Goal: Navigation & Orientation: Find specific page/section

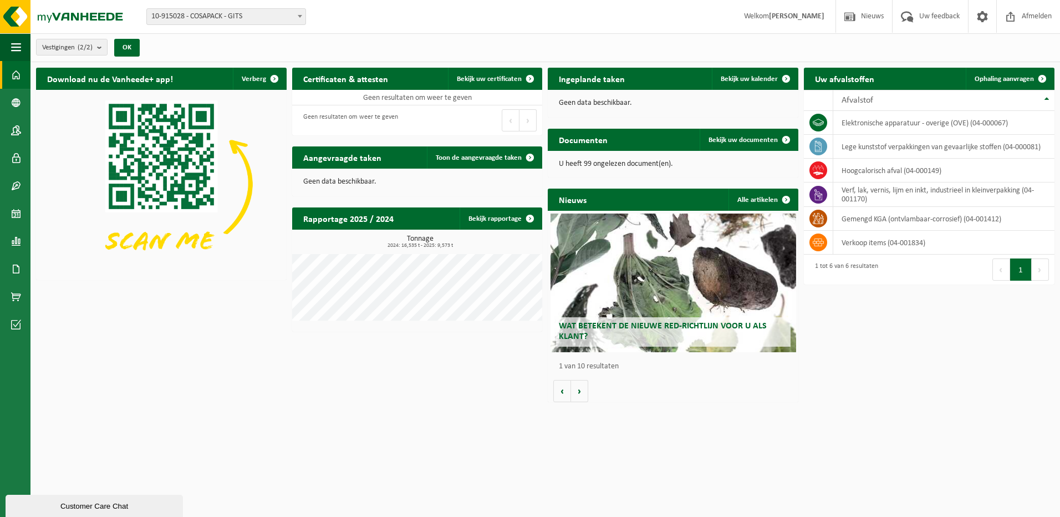
click at [534, 329] on span "Wat betekent de nieuwe RED-richtlijn voor u als klant?" at bounding box center [663, 330] width 208 height 19
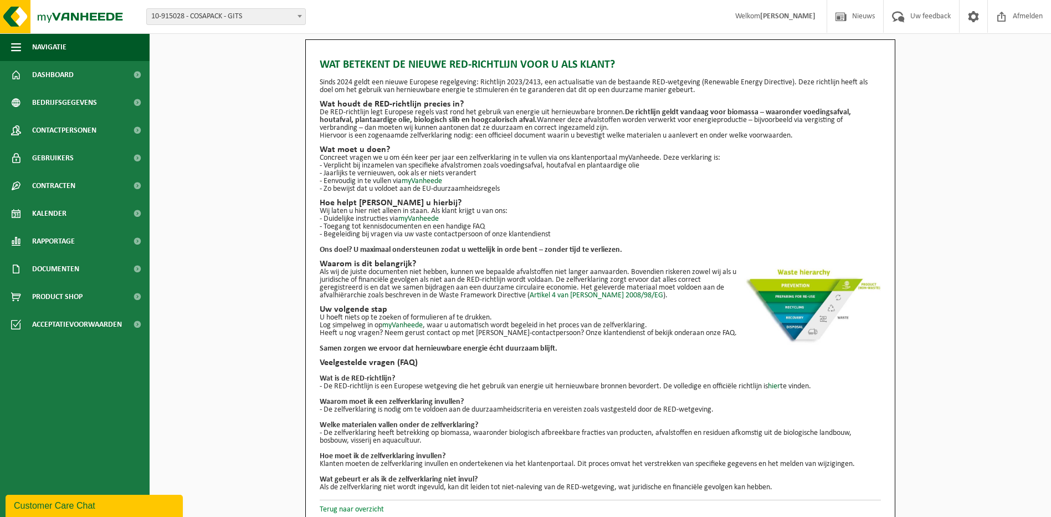
click at [356, 511] on link "Terug naar overzicht" at bounding box center [352, 509] width 64 height 8
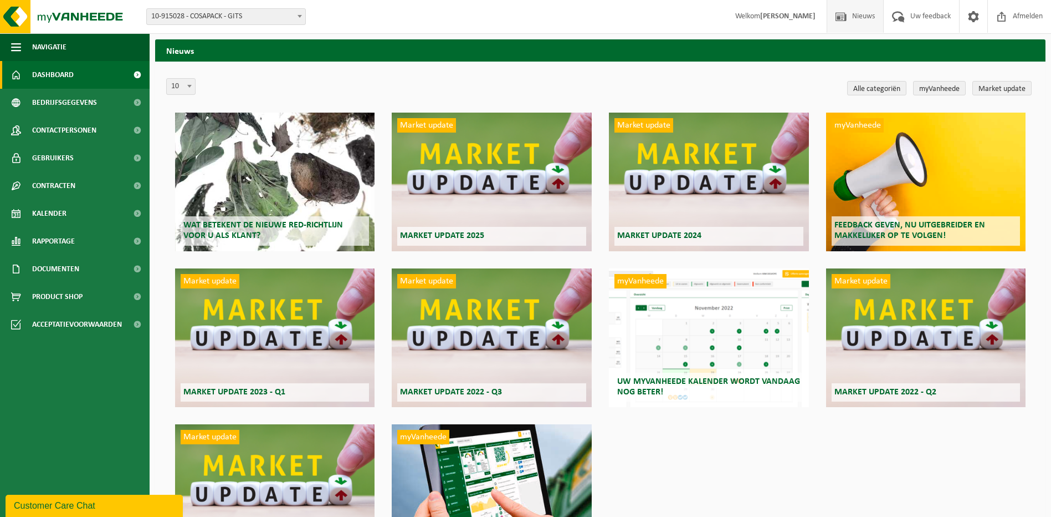
click at [62, 75] on span "Dashboard" at bounding box center [53, 75] width 42 height 28
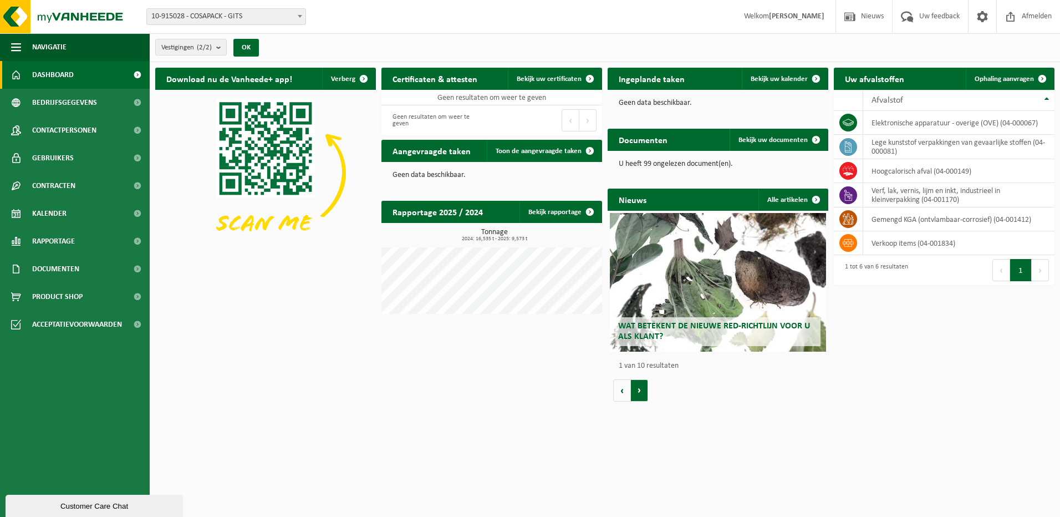
click at [643, 390] on button "Volgende" at bounding box center [639, 390] width 17 height 22
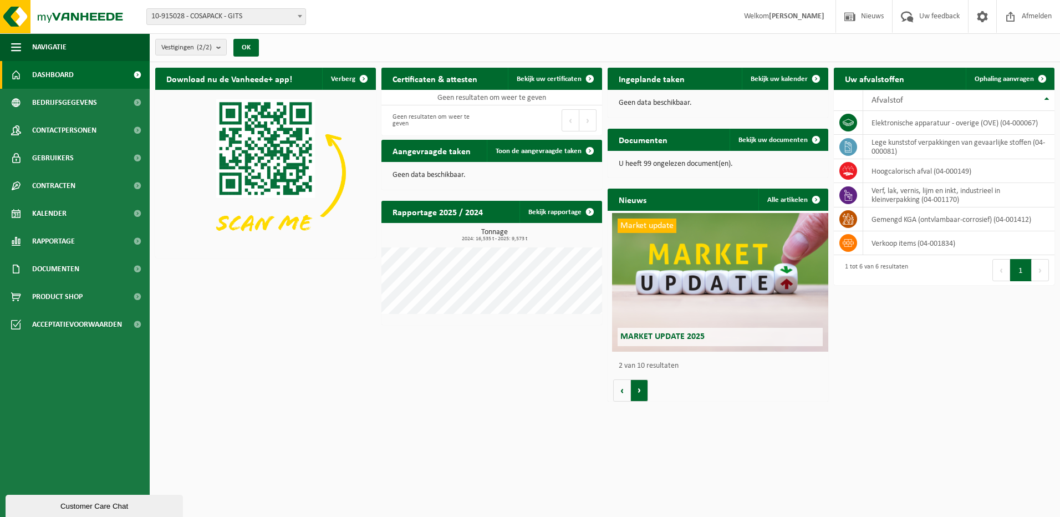
scroll to position [0, 221]
click at [643, 390] on button "Volgende" at bounding box center [639, 390] width 17 height 22
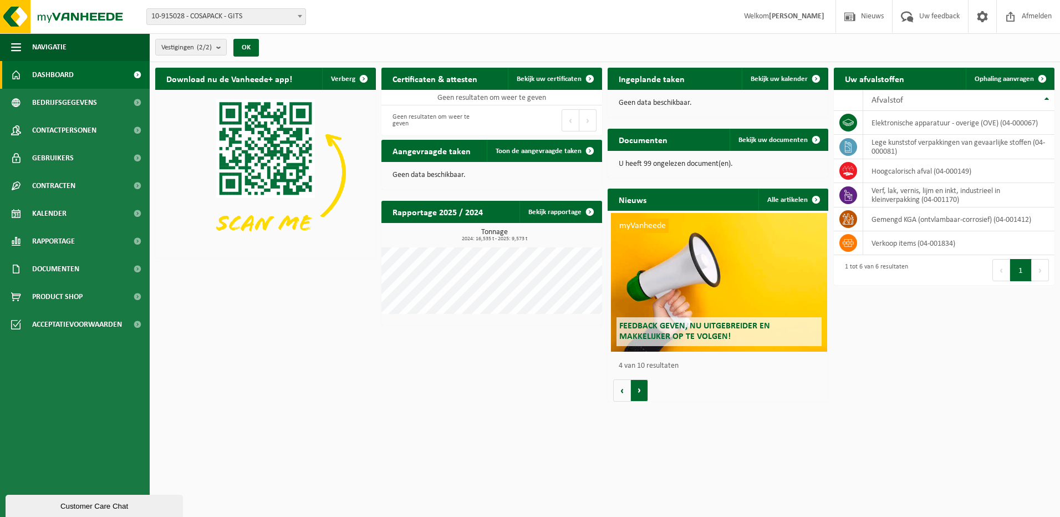
scroll to position [0, 662]
click at [643, 390] on button "Volgende" at bounding box center [639, 390] width 17 height 22
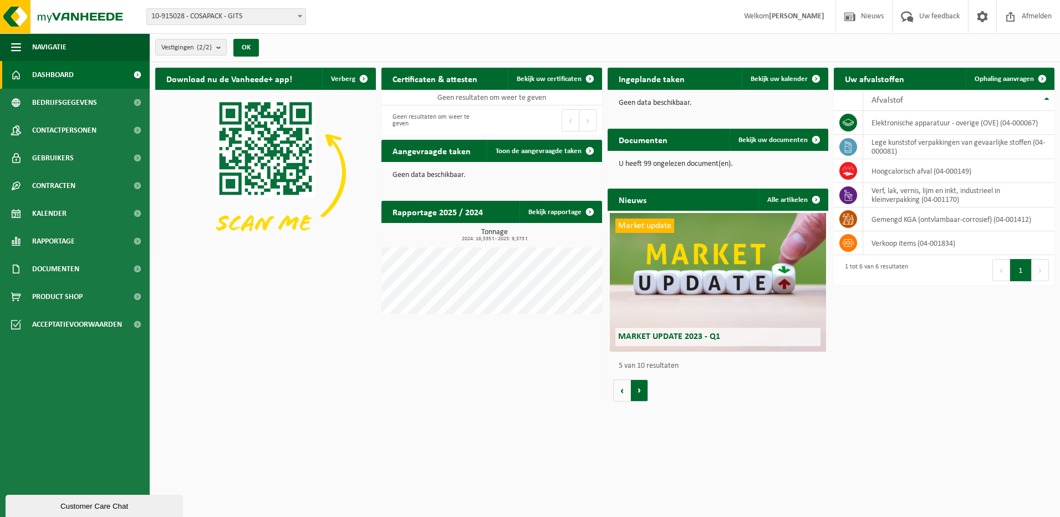
click at [643, 390] on button "Volgende" at bounding box center [639, 390] width 17 height 22
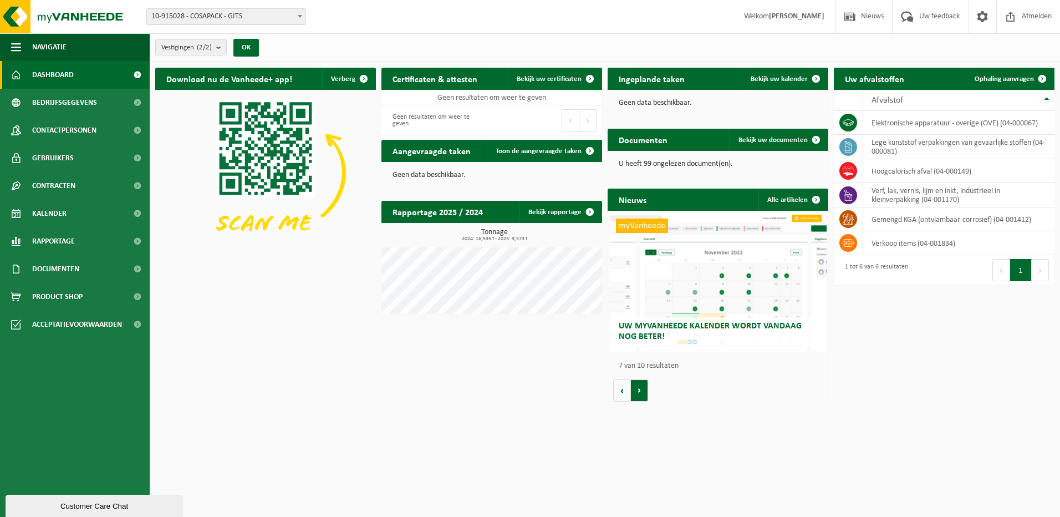
scroll to position [0, 1324]
click at [643, 390] on button "Volgende" at bounding box center [639, 390] width 17 height 22
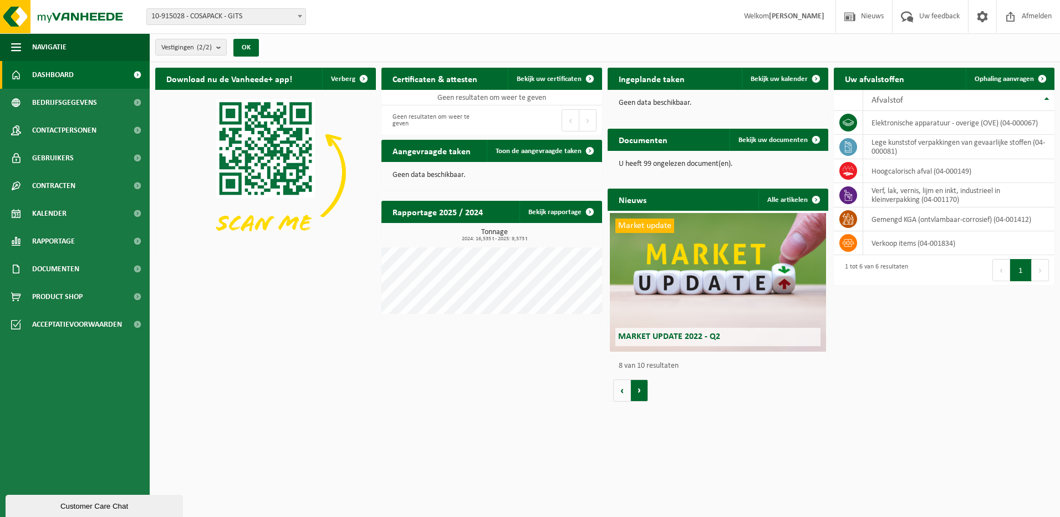
click at [643, 390] on button "Volgende" at bounding box center [639, 390] width 17 height 22
click at [72, 268] on span "Documenten" at bounding box center [55, 269] width 47 height 28
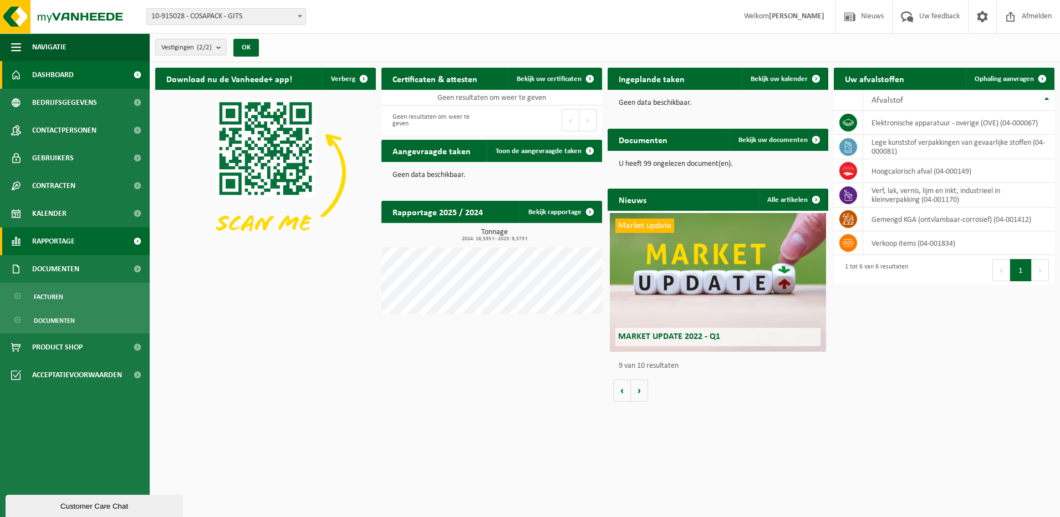
click at [72, 247] on span "Rapportage" at bounding box center [53, 241] width 43 height 28
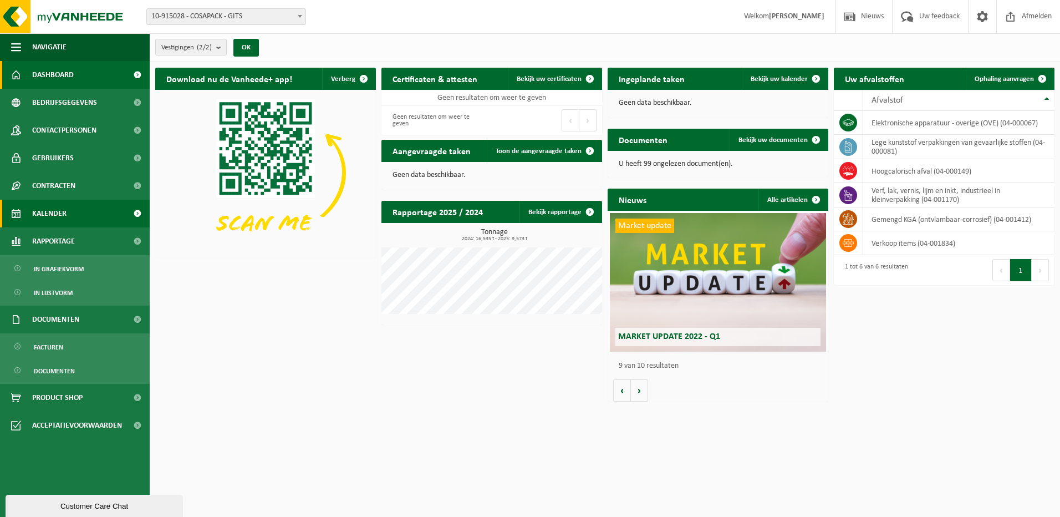
click at [69, 215] on link "Kalender" at bounding box center [75, 214] width 150 height 28
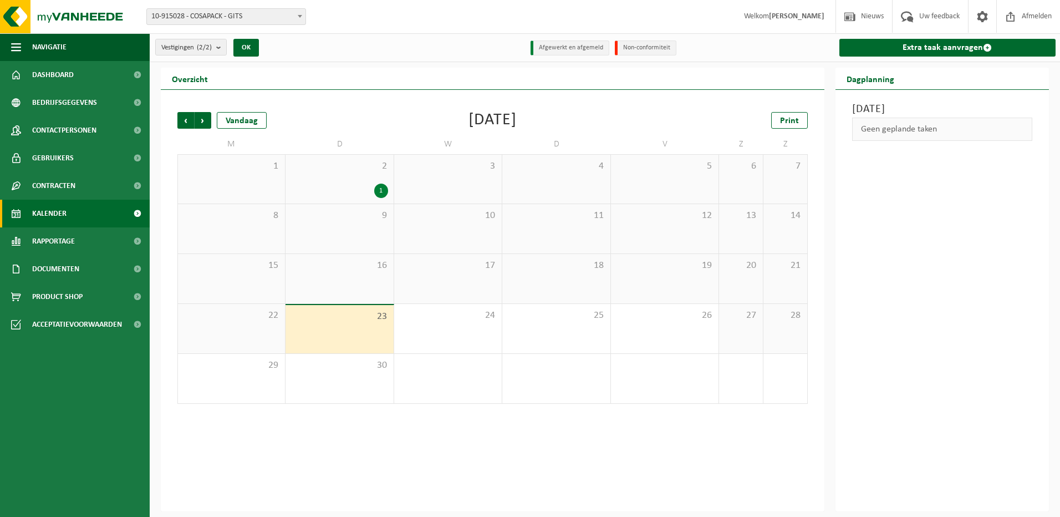
click at [70, 184] on span "Contracten" at bounding box center [53, 186] width 43 height 28
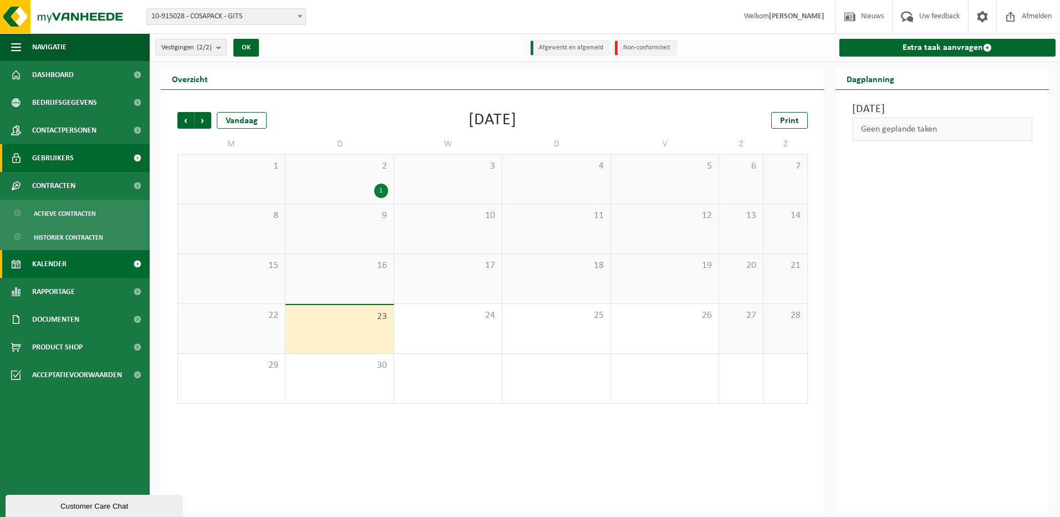
click at [72, 161] on span "Gebruikers" at bounding box center [53, 158] width 42 height 28
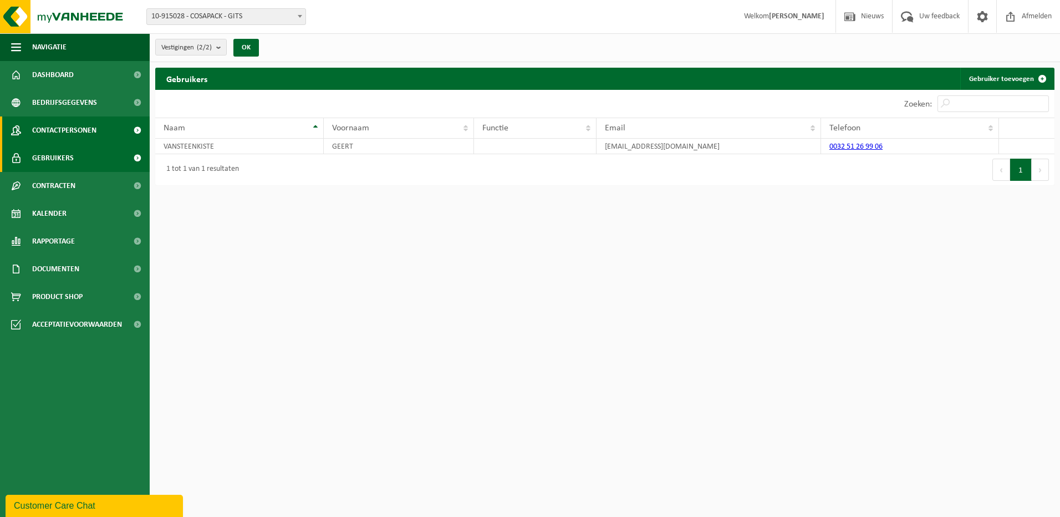
click at [75, 129] on span "Contactpersonen" at bounding box center [64, 130] width 64 height 28
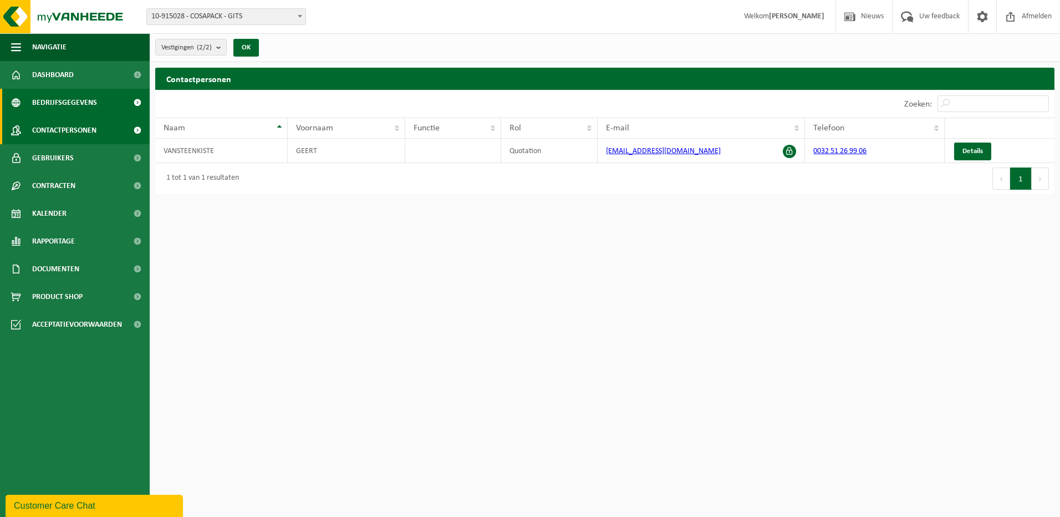
click at [78, 104] on span "Bedrijfsgegevens" at bounding box center [64, 103] width 65 height 28
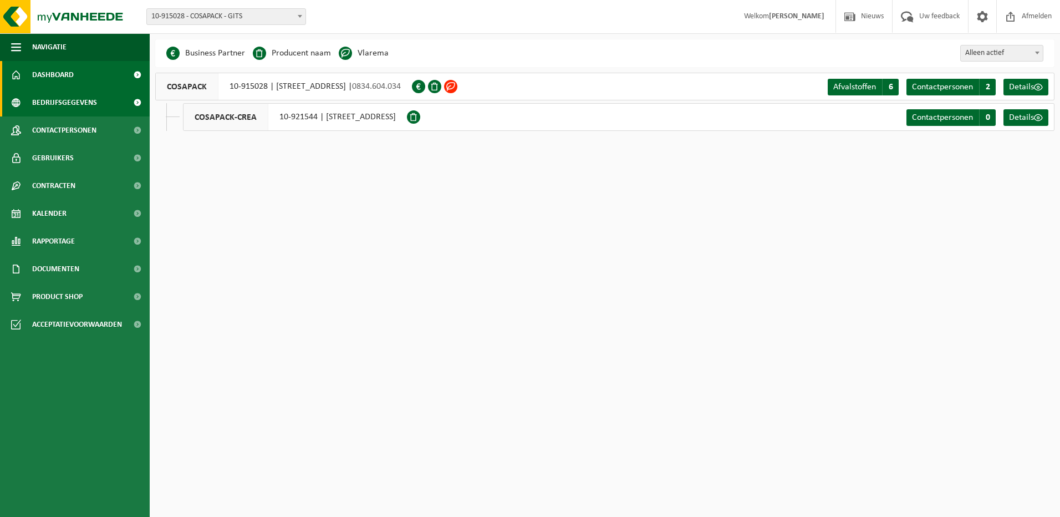
click at [70, 75] on span "Dashboard" at bounding box center [53, 75] width 42 height 28
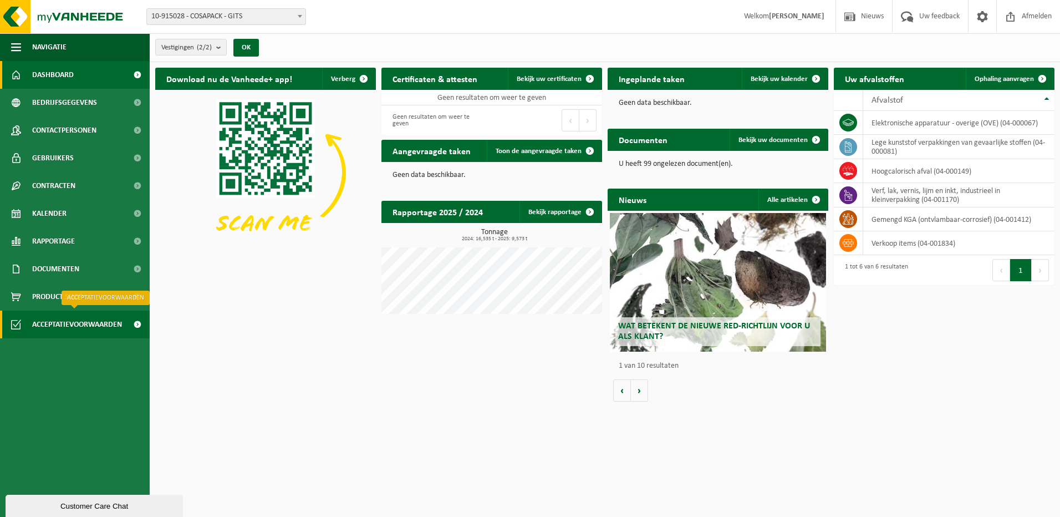
click at [72, 325] on span "Acceptatievoorwaarden" at bounding box center [77, 324] width 90 height 28
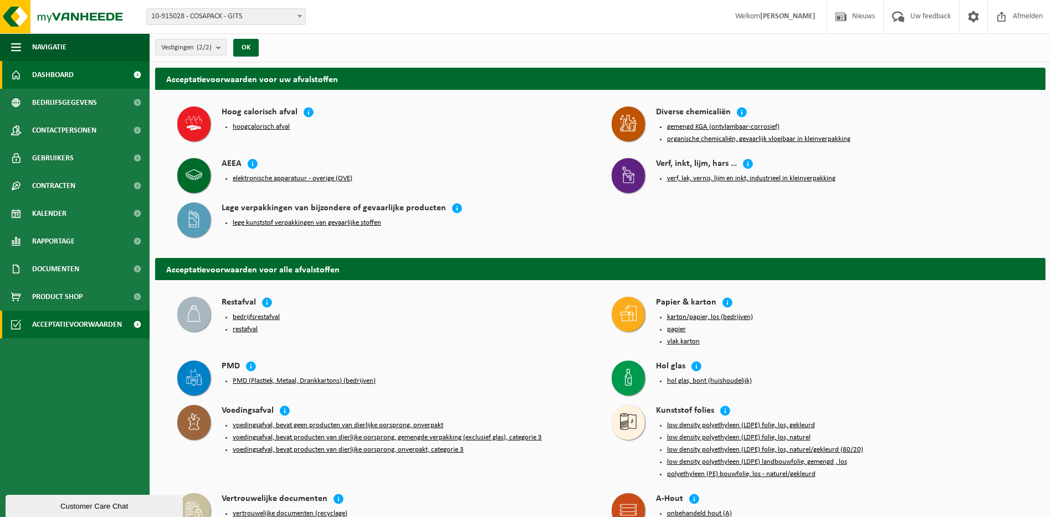
click at [68, 69] on span "Dashboard" at bounding box center [53, 75] width 42 height 28
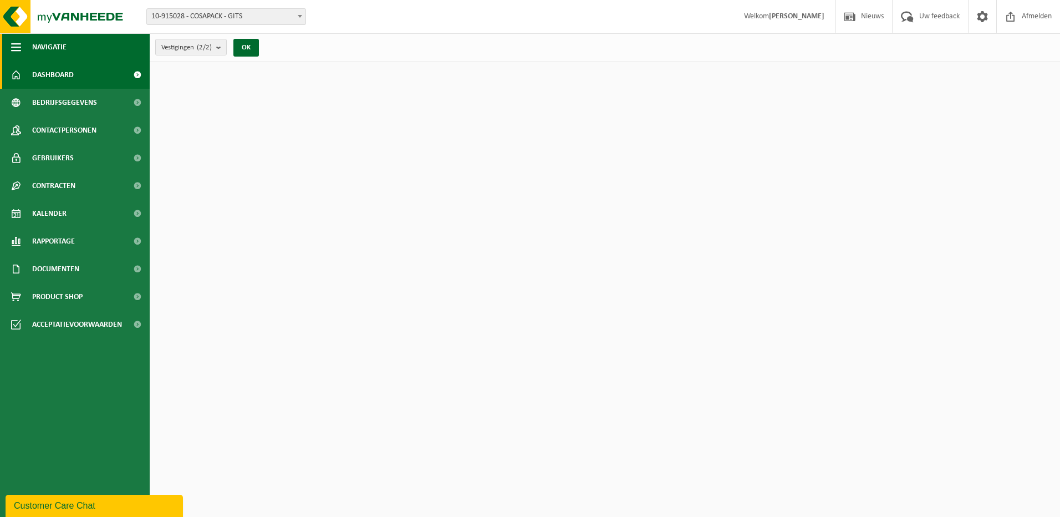
click at [18, 46] on span "button" at bounding box center [16, 47] width 10 height 28
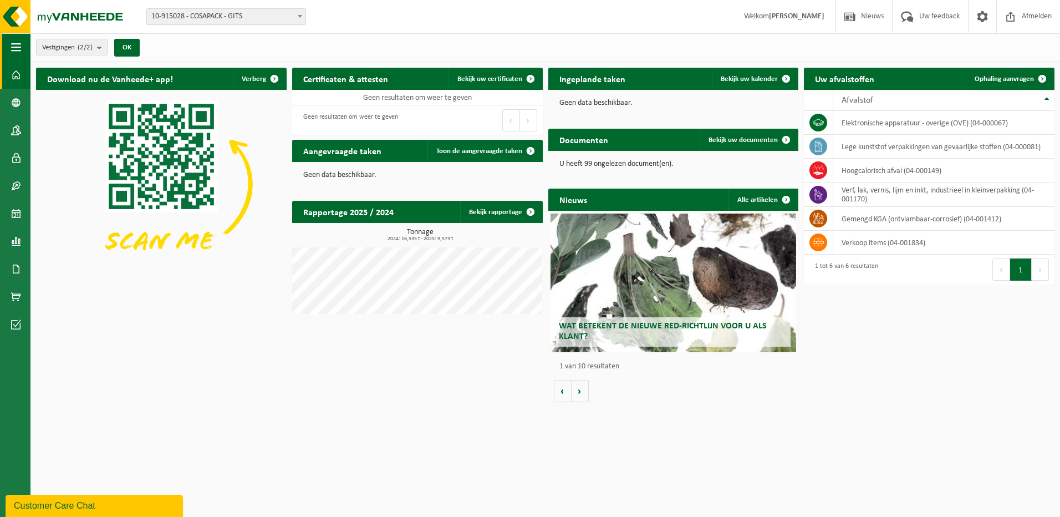
click at [18, 45] on span "button" at bounding box center [16, 47] width 10 height 28
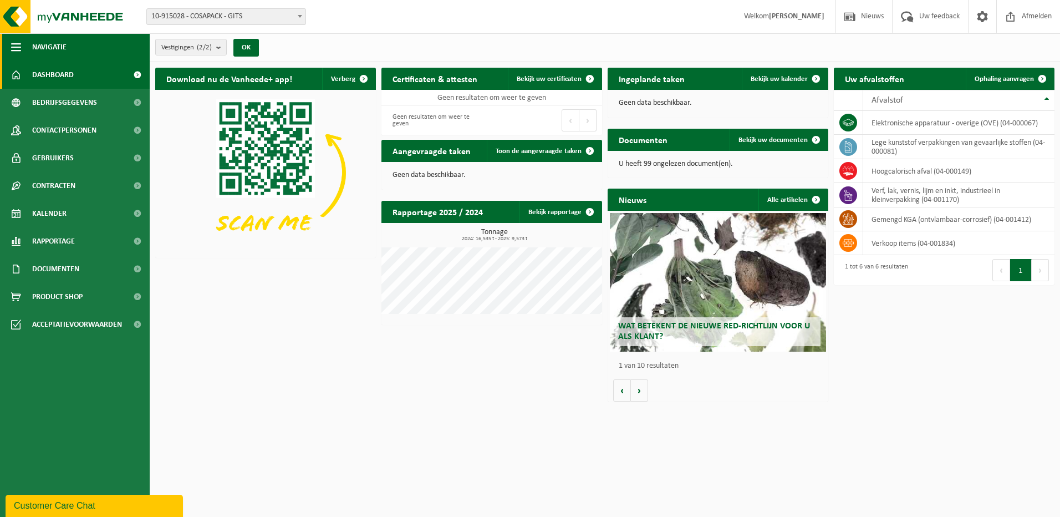
click at [18, 45] on span "button" at bounding box center [16, 47] width 10 height 28
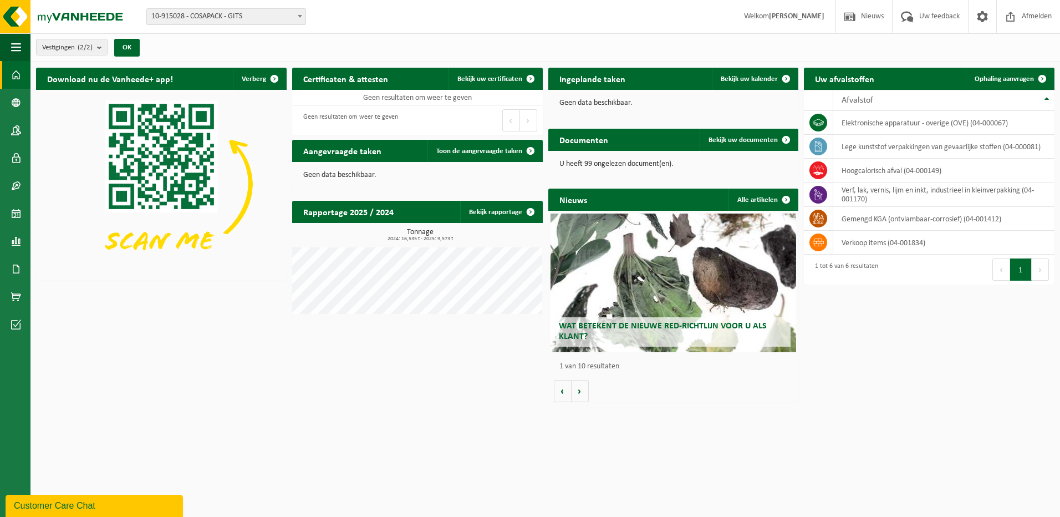
click at [300, 19] on span at bounding box center [299, 16] width 11 height 14
click at [300, 17] on b at bounding box center [300, 16] width 4 height 3
click at [858, 15] on span "Nieuws" at bounding box center [872, 16] width 28 height 33
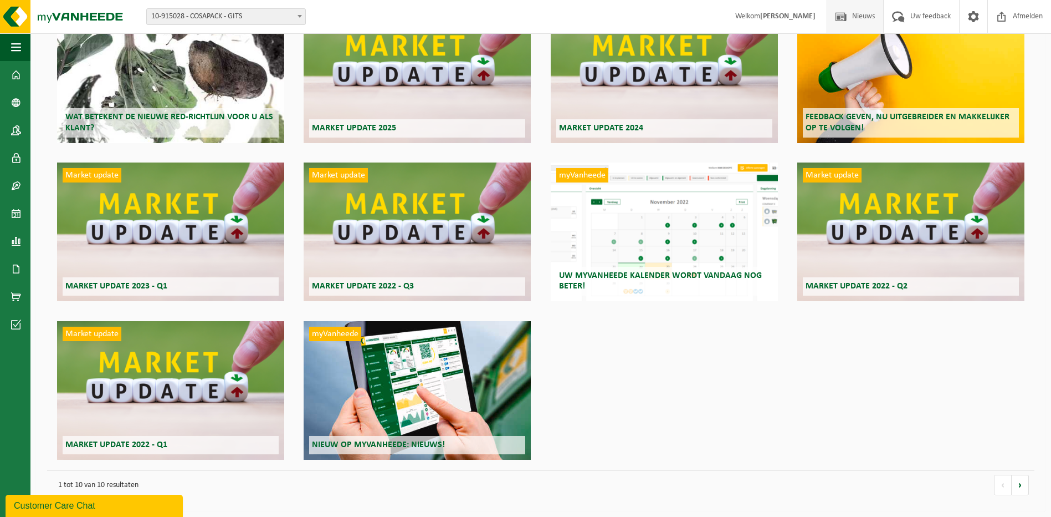
scroll to position [54, 0]
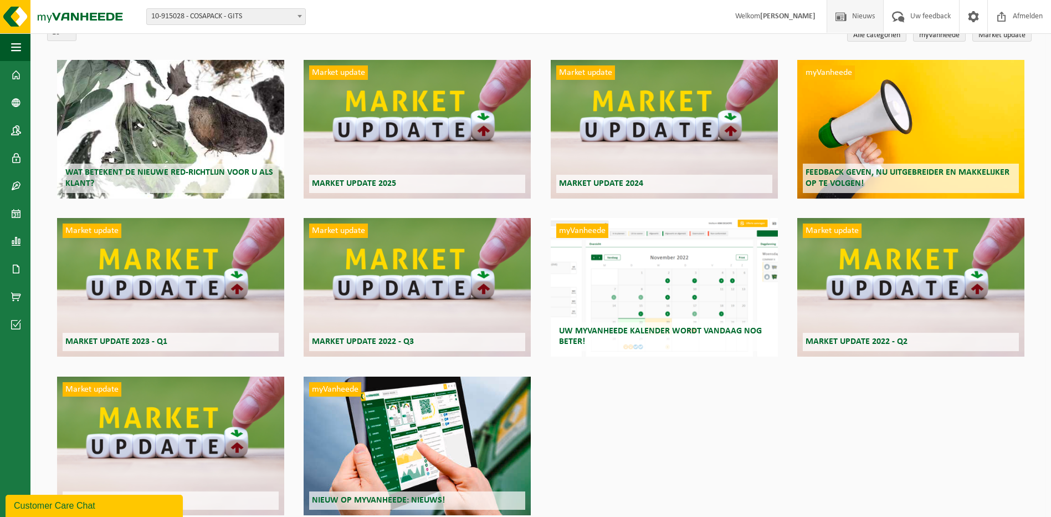
click at [172, 178] on h2 "Wat betekent de nieuwe RED-richtlijn voor u als klant?" at bounding box center [171, 178] width 216 height 29
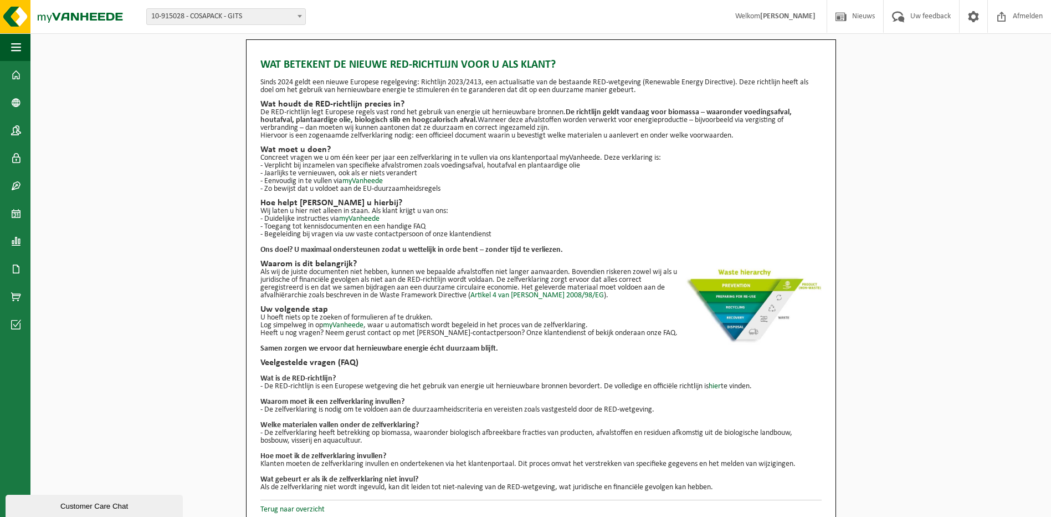
scroll to position [8, 0]
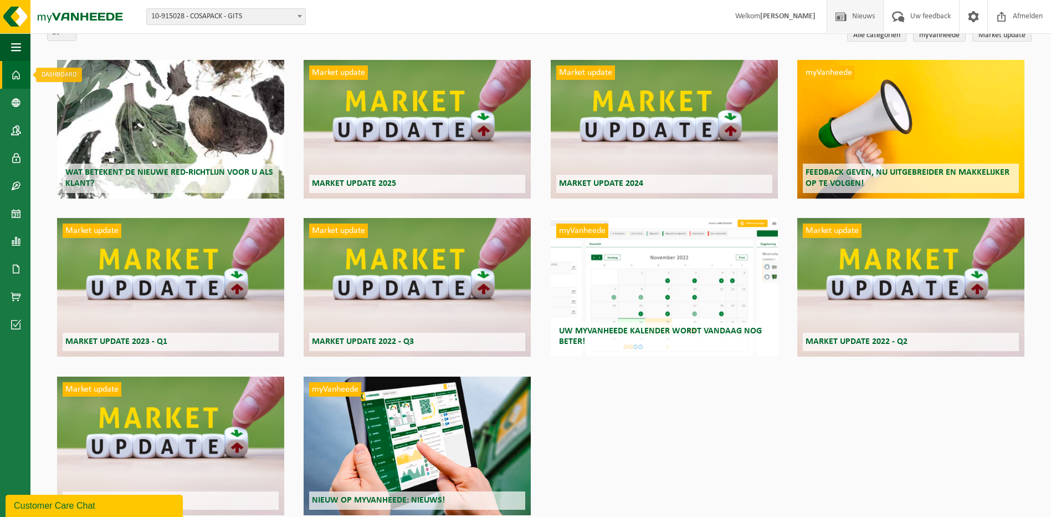
click at [19, 74] on span at bounding box center [16, 75] width 10 height 28
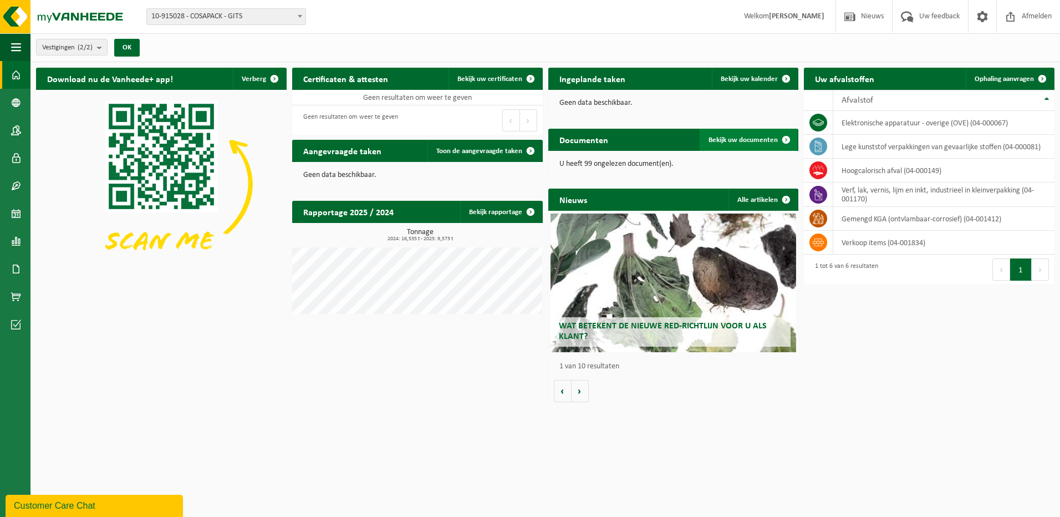
click at [743, 140] on span "Bekijk uw documenten" at bounding box center [742, 139] width 69 height 7
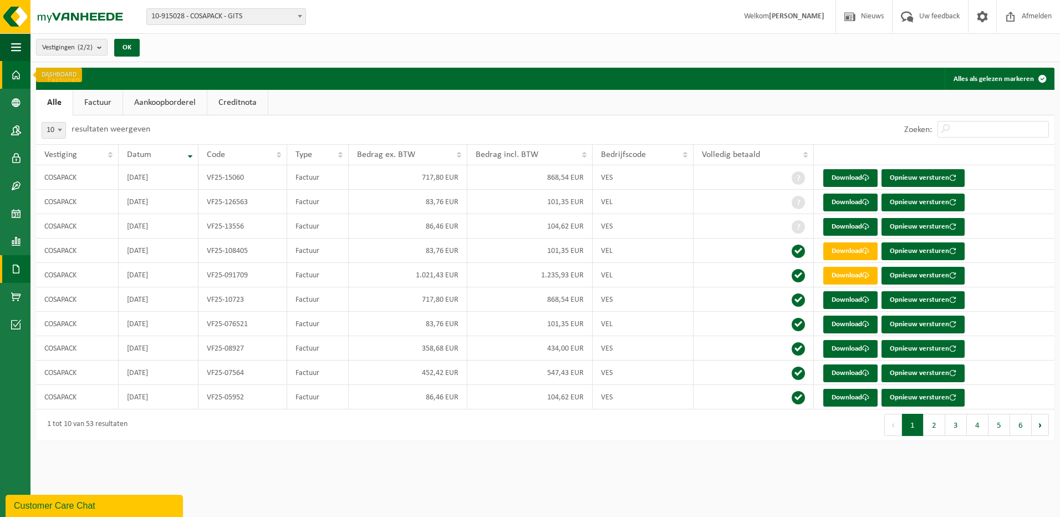
click at [18, 75] on span at bounding box center [16, 75] width 10 height 28
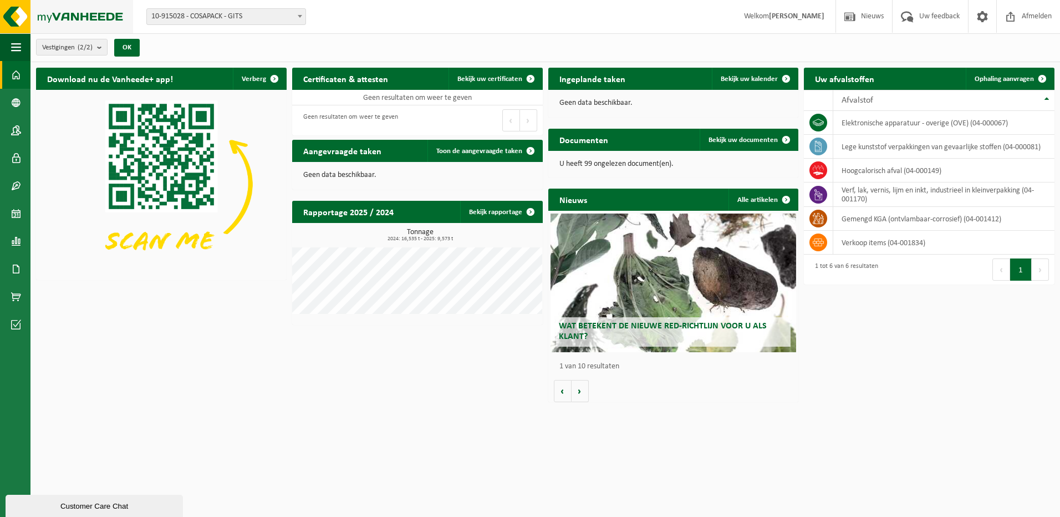
click at [9, 14] on img at bounding box center [66, 16] width 133 height 33
click at [980, 18] on span at bounding box center [982, 16] width 17 height 33
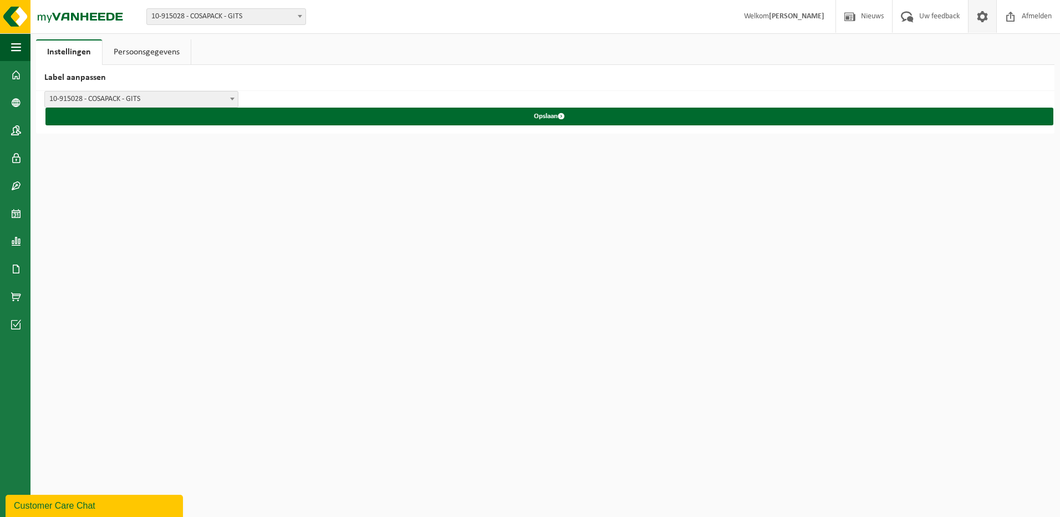
click at [146, 50] on link "Persoonsgegevens" at bounding box center [147, 51] width 88 height 25
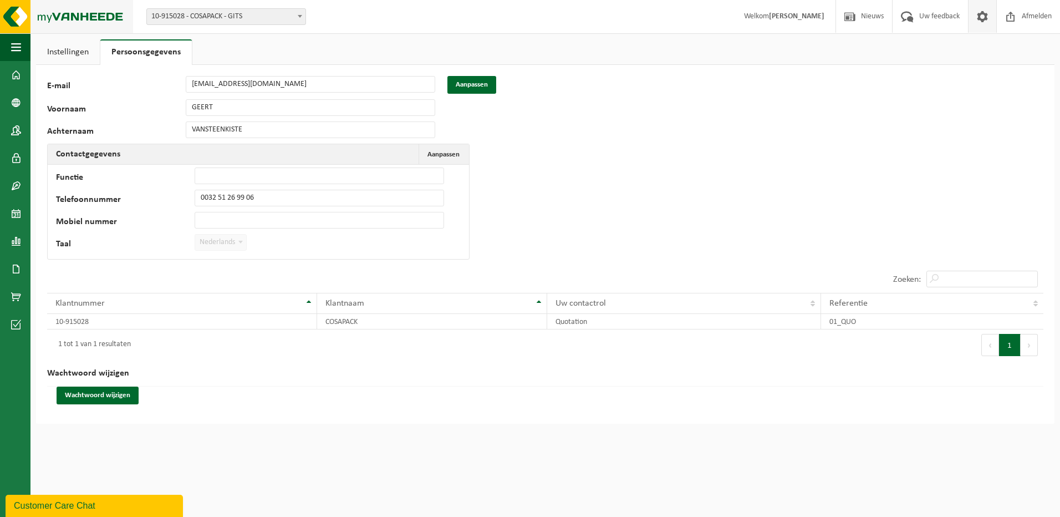
click at [11, 22] on img at bounding box center [66, 16] width 133 height 33
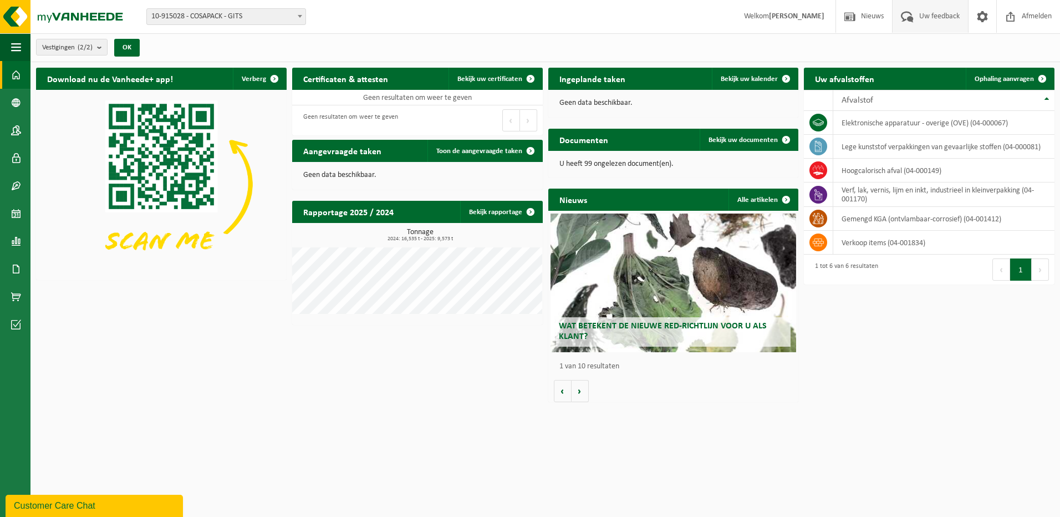
click at [935, 15] on span "Uw feedback" at bounding box center [939, 16] width 46 height 33
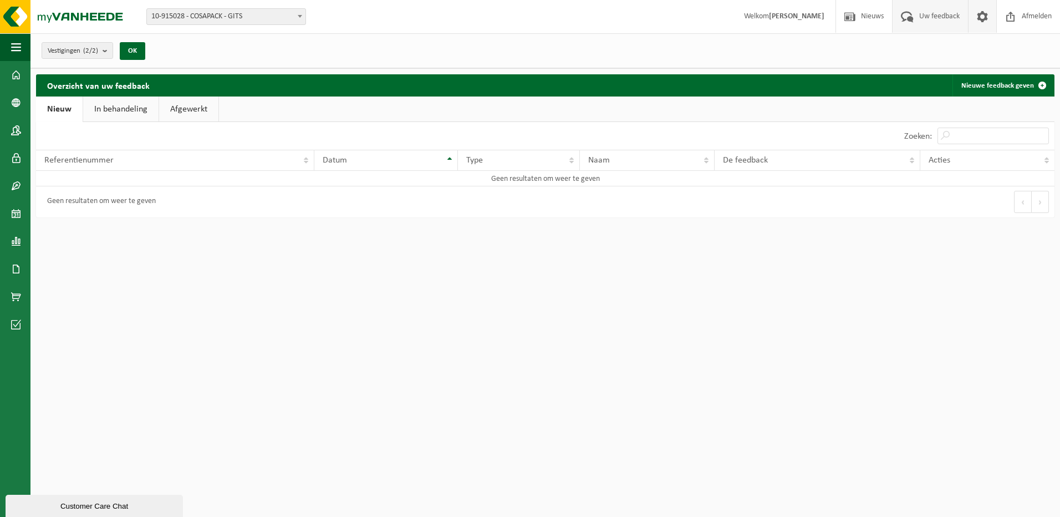
click at [981, 14] on span at bounding box center [982, 16] width 17 height 33
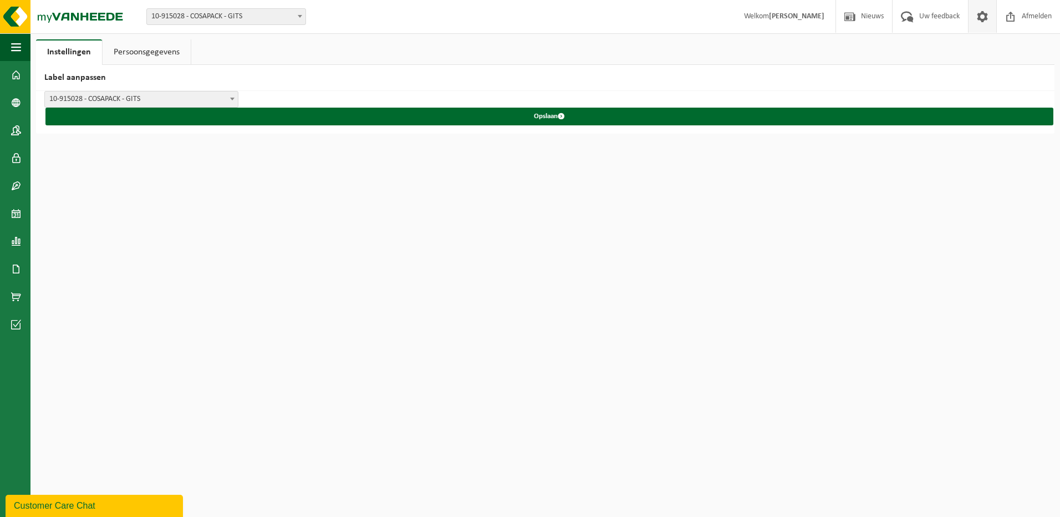
click at [147, 50] on link "Persoonsgegevens" at bounding box center [147, 51] width 88 height 25
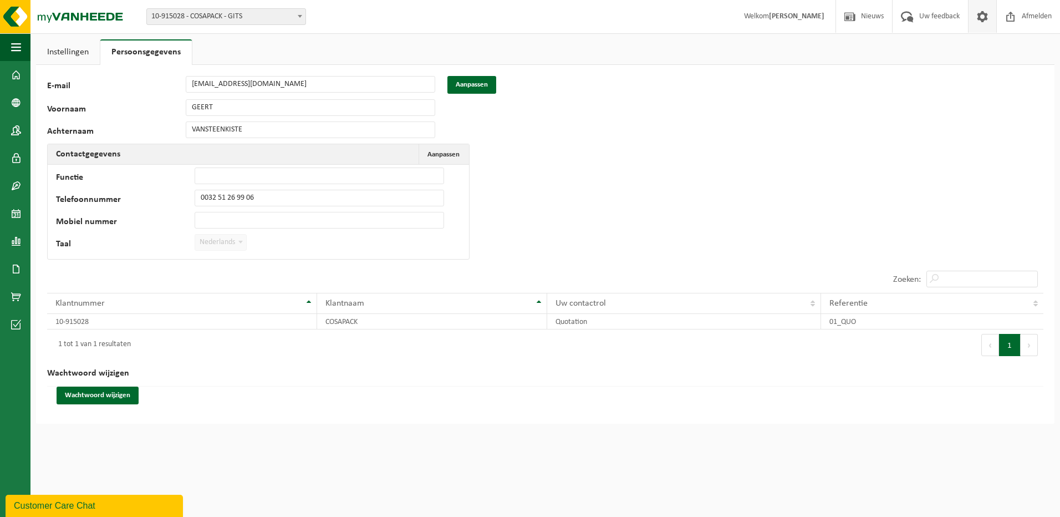
click at [78, 55] on link "Instellingen" at bounding box center [68, 51] width 64 height 25
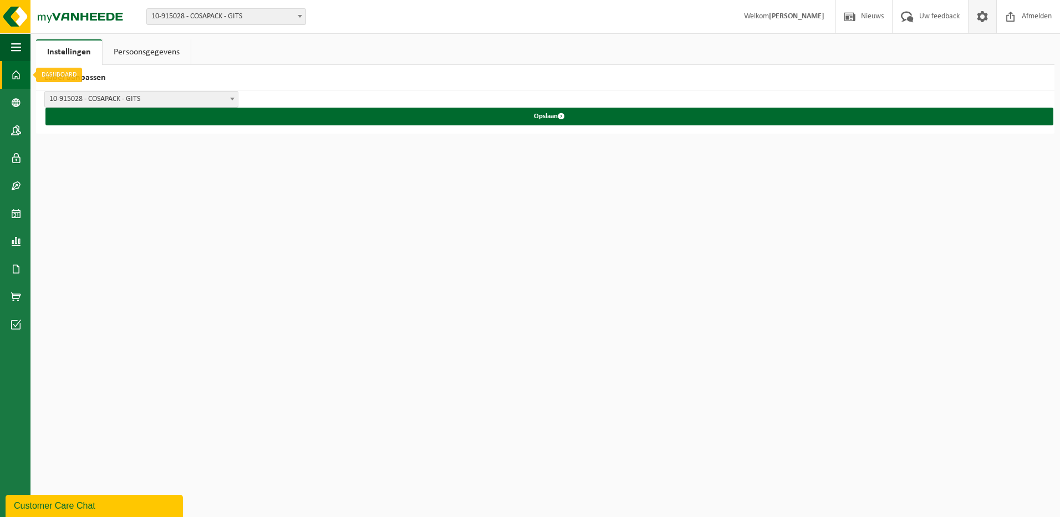
click at [14, 75] on span at bounding box center [16, 75] width 10 height 28
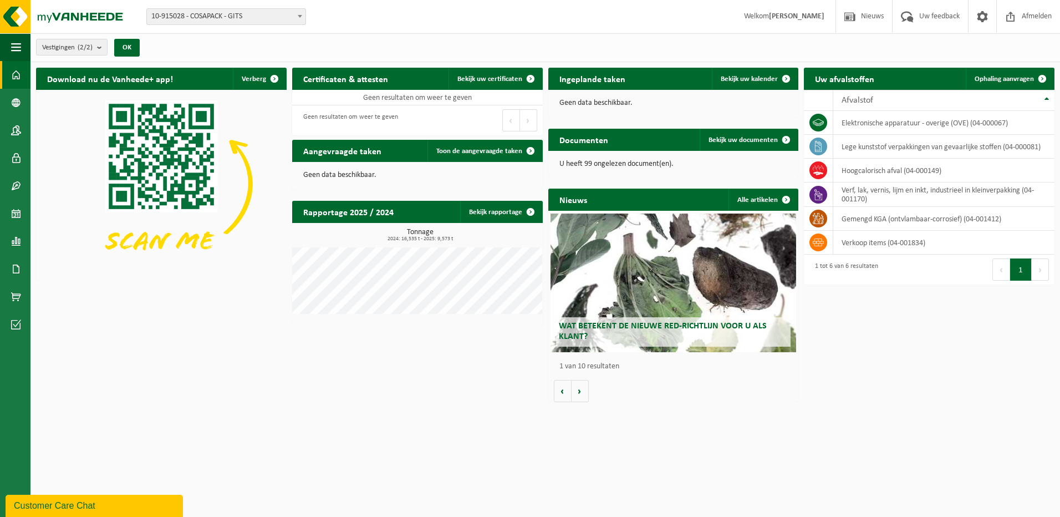
click at [106, 512] on div "Customer Care Chat" at bounding box center [94, 505] width 161 height 13
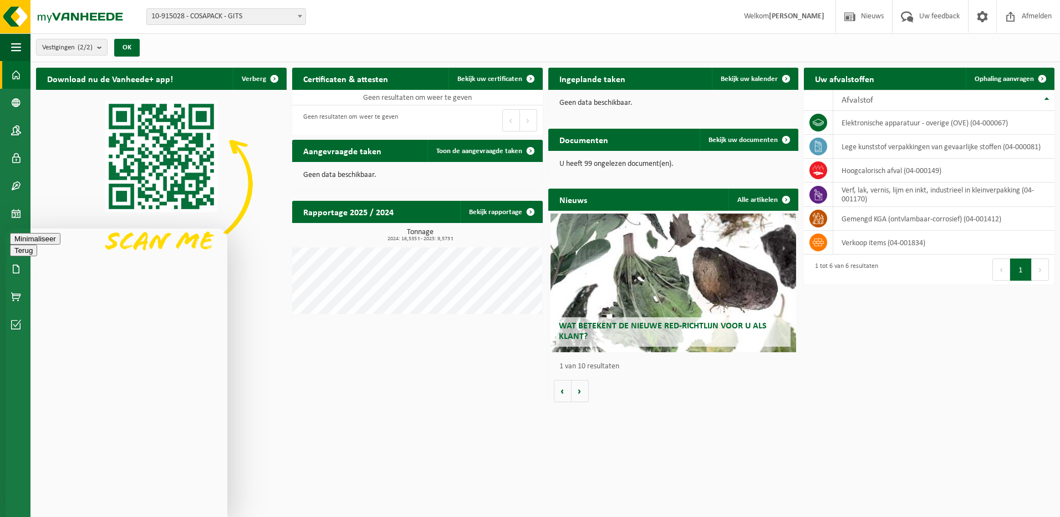
click at [60, 256] on button "Minimaliseer" at bounding box center [35, 262] width 50 height 12
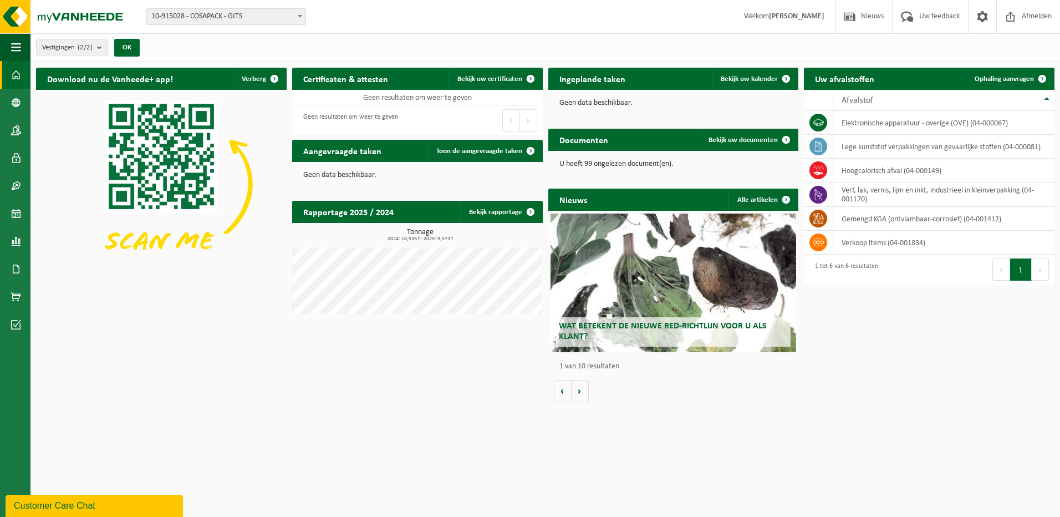
click at [97, 508] on div "Customer Care Chat" at bounding box center [94, 505] width 161 height 13
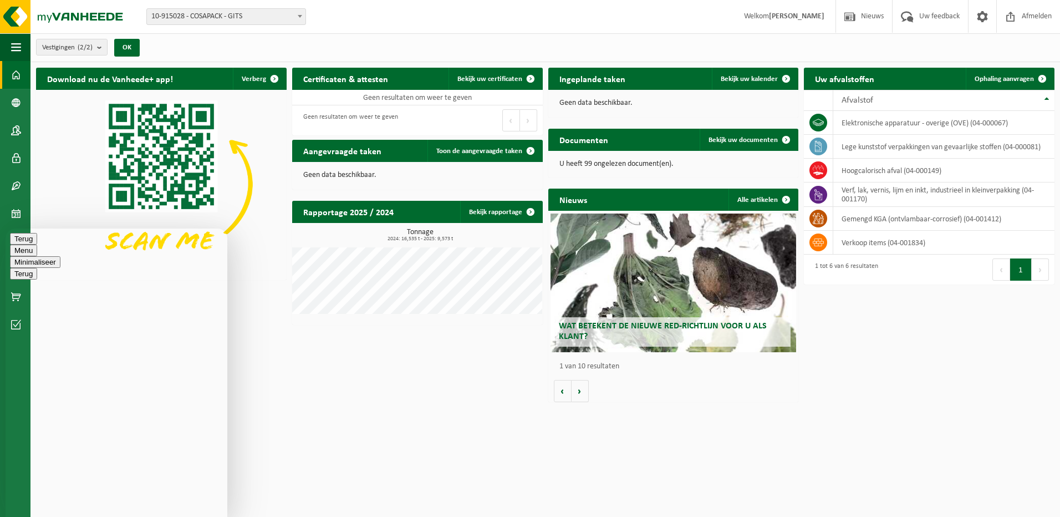
click at [37, 244] on button "Menu" at bounding box center [23, 250] width 27 height 12
click at [60, 279] on button "Minimaliseer" at bounding box center [35, 285] width 50 height 12
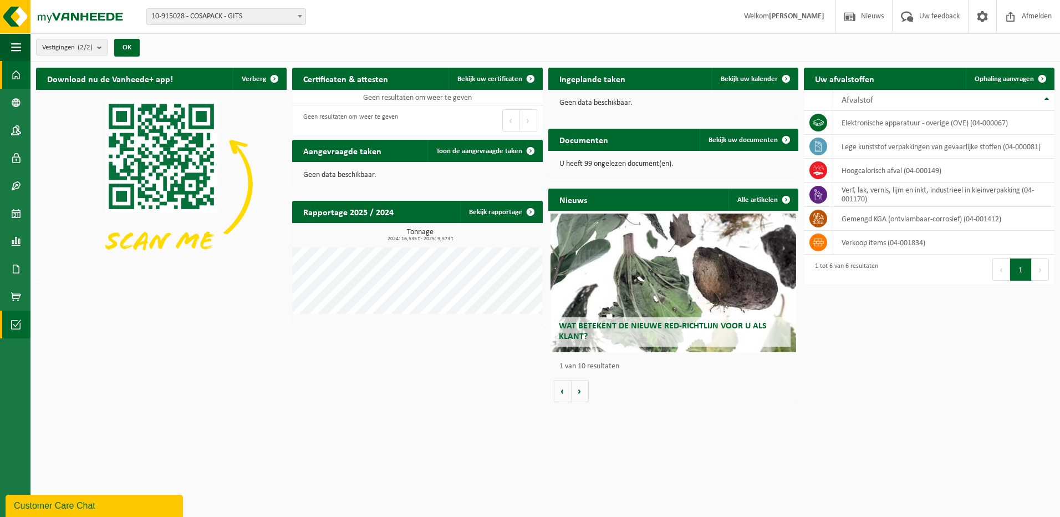
click at [17, 323] on span at bounding box center [16, 324] width 10 height 28
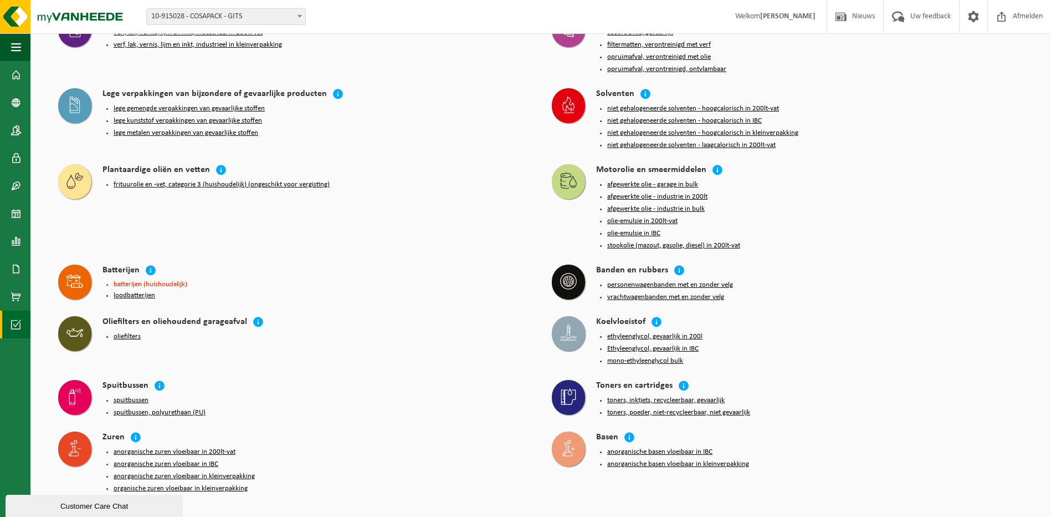
scroll to position [1027, 0]
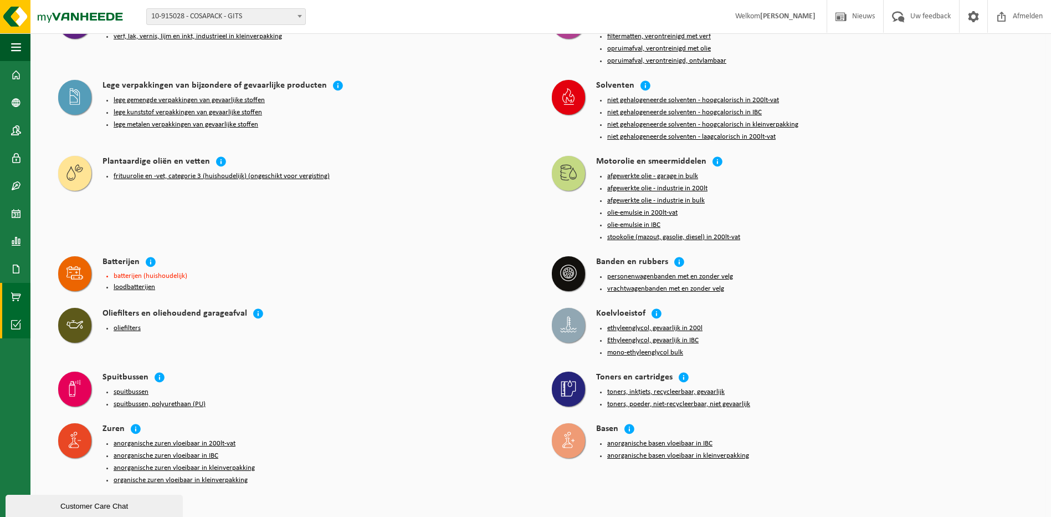
click at [9, 294] on link "Product Shop" at bounding box center [15, 297] width 30 height 28
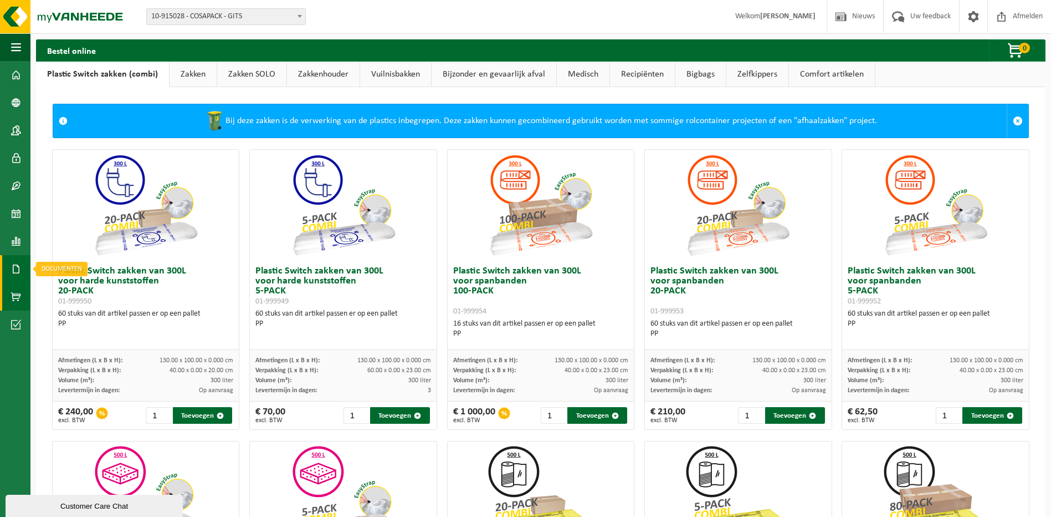
click at [17, 270] on span at bounding box center [16, 269] width 10 height 28
click at [72, 292] on span "Documenten" at bounding box center [84, 292] width 41 height 21
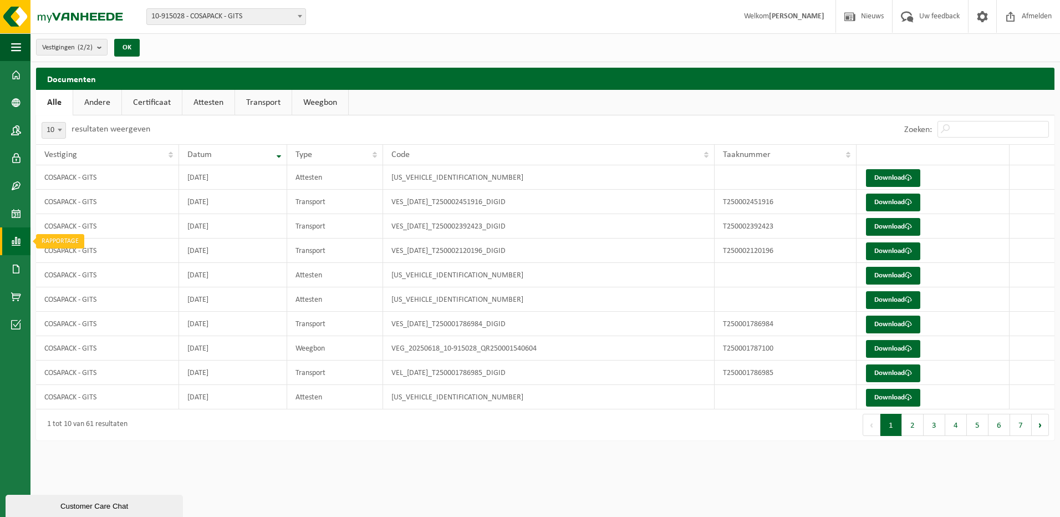
click at [15, 239] on span at bounding box center [16, 241] width 10 height 28
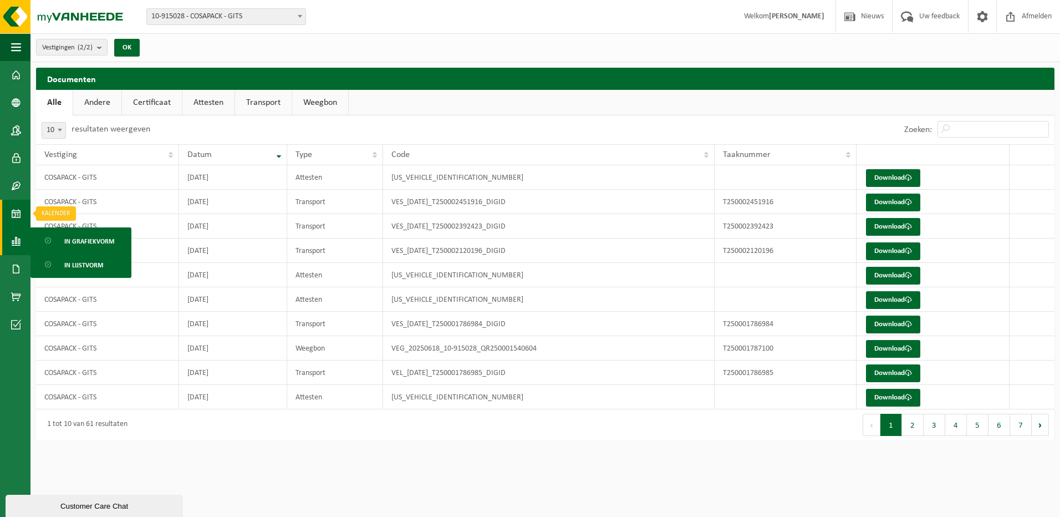
click at [19, 213] on span at bounding box center [16, 214] width 10 height 28
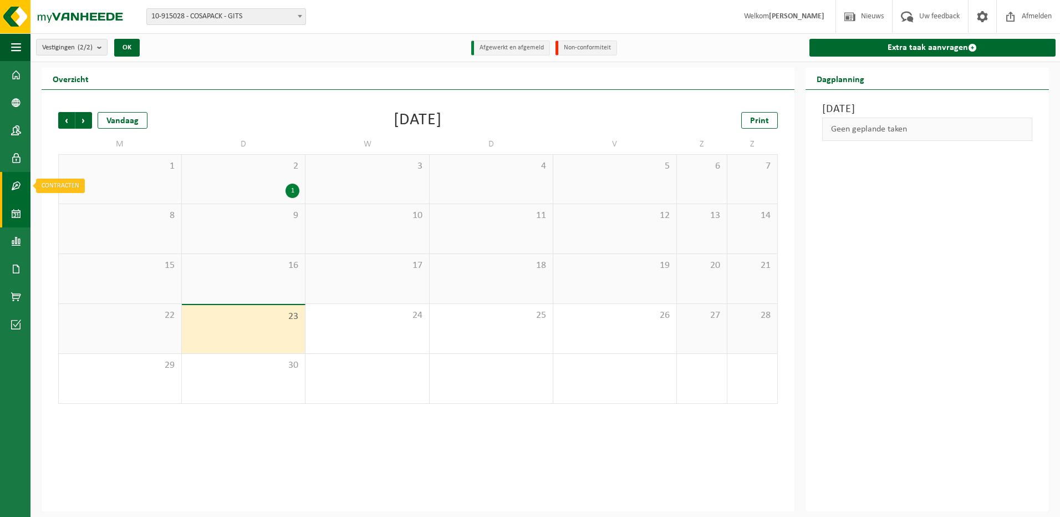
click at [16, 184] on span at bounding box center [16, 186] width 10 height 28
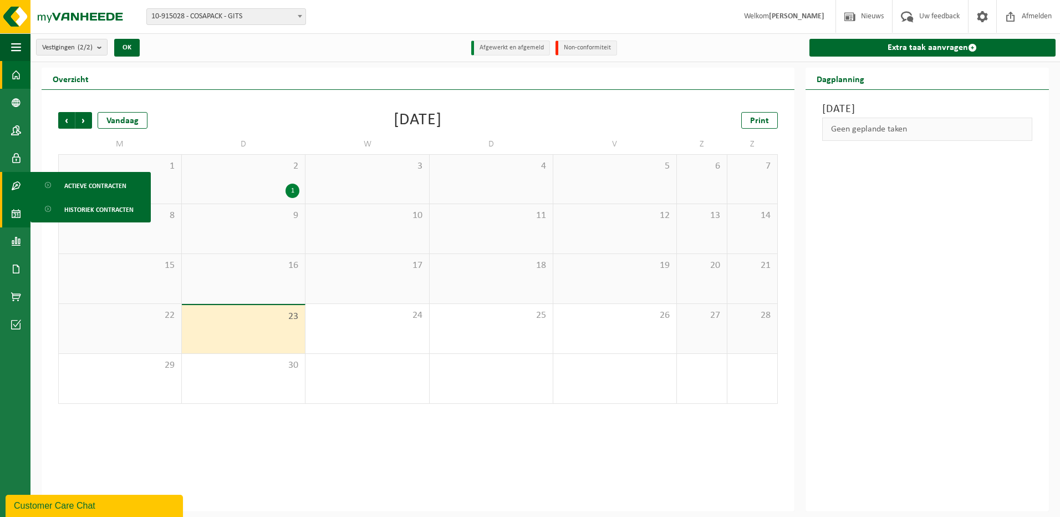
click at [16, 70] on span at bounding box center [16, 75] width 10 height 28
